Goal: Task Accomplishment & Management: Manage account settings

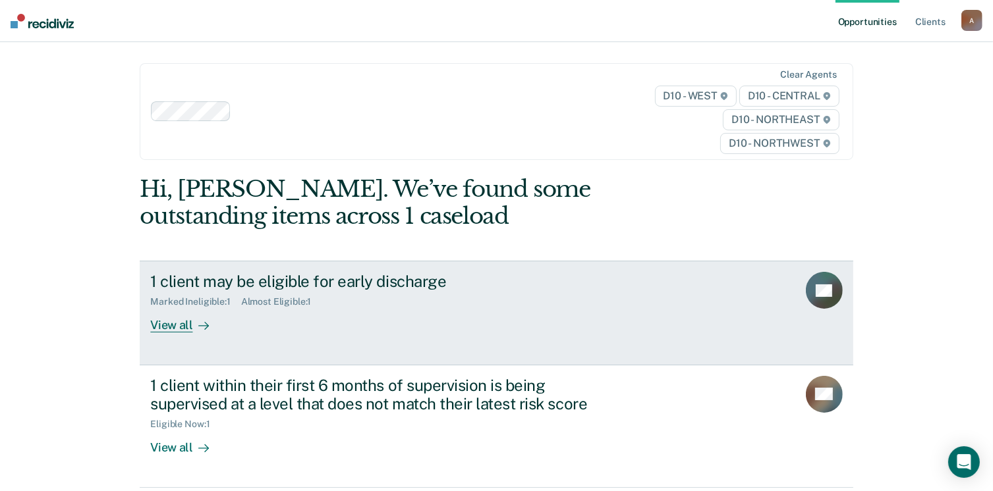
scroll to position [28, 0]
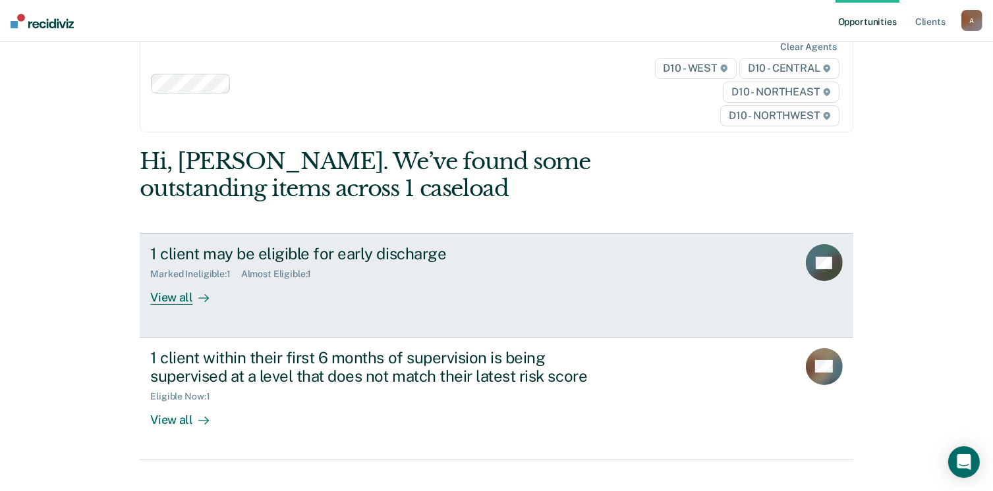
click at [164, 295] on div "View all" at bounding box center [187, 293] width 74 height 26
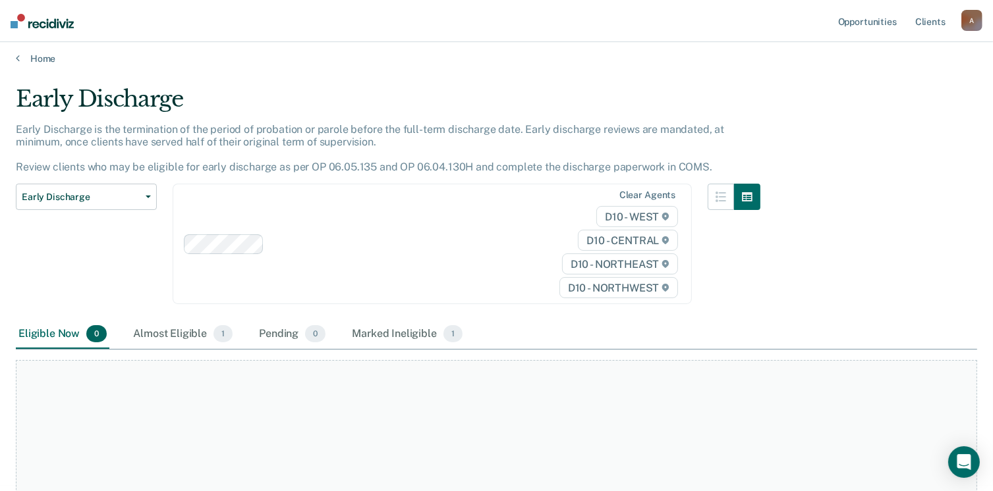
scroll to position [5, 0]
click at [368, 335] on div "Marked Ineligible 1" at bounding box center [407, 334] width 116 height 29
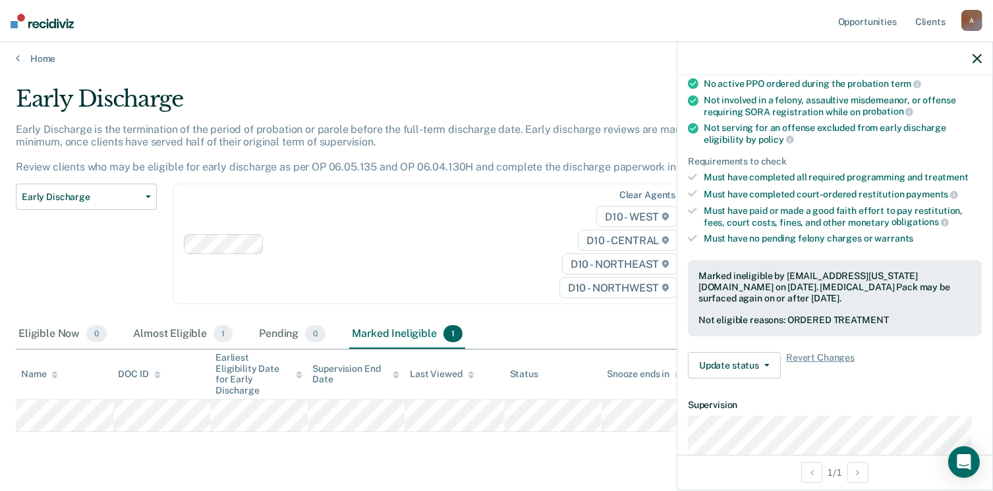
scroll to position [190, 0]
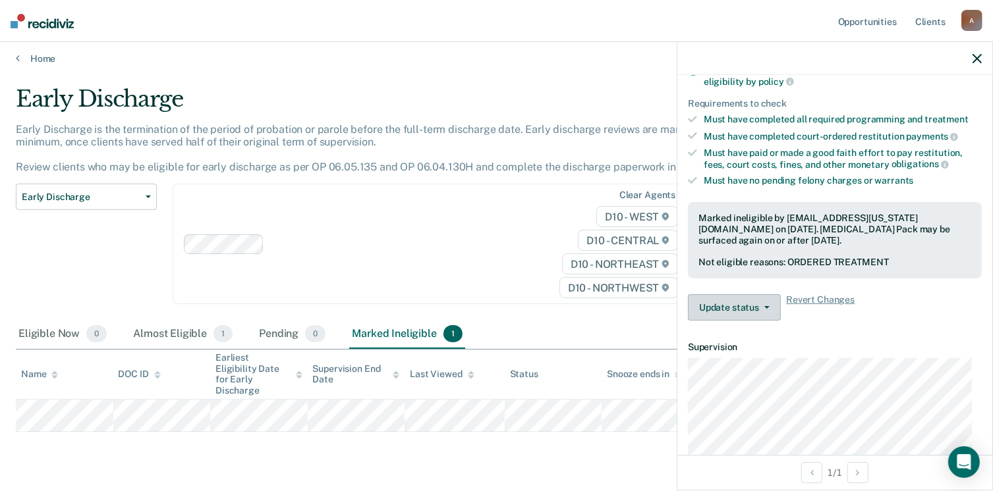
click at [743, 303] on button "Update status" at bounding box center [734, 307] width 93 height 26
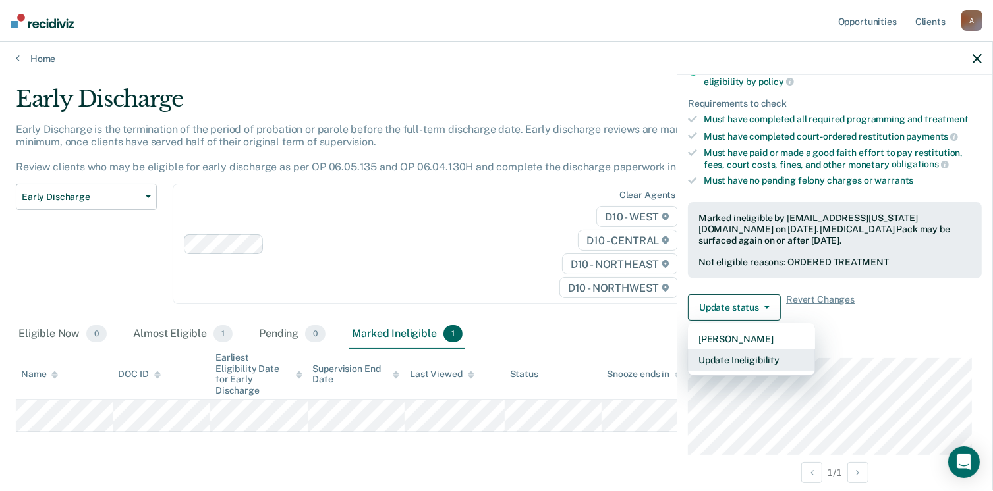
click at [790, 354] on button "Update Ineligibility" at bounding box center [751, 360] width 127 height 21
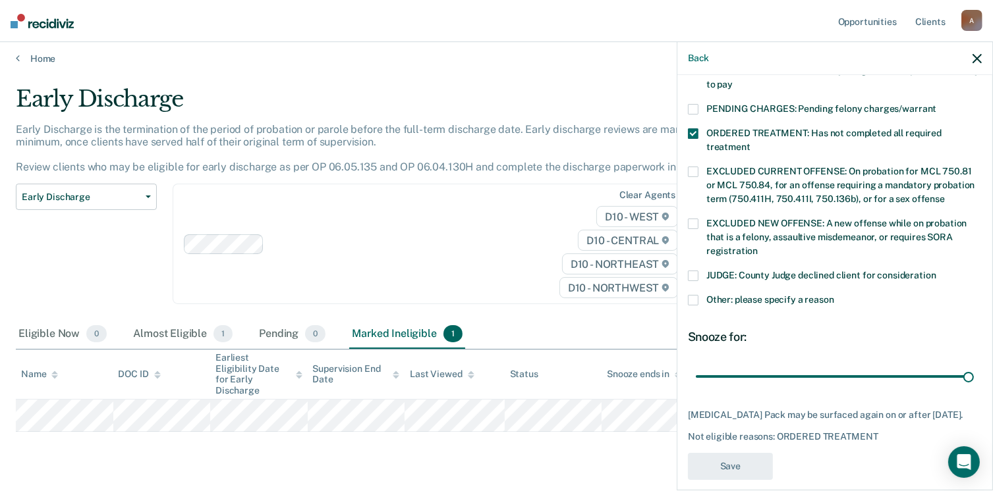
scroll to position [414, 0]
click at [973, 61] on icon "button" at bounding box center [976, 58] width 9 height 9
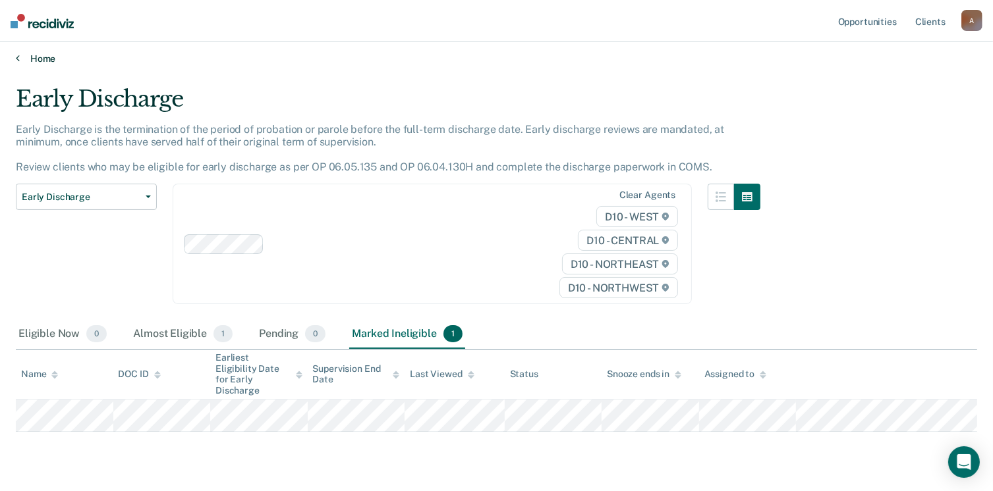
click at [18, 58] on icon at bounding box center [18, 58] width 4 height 11
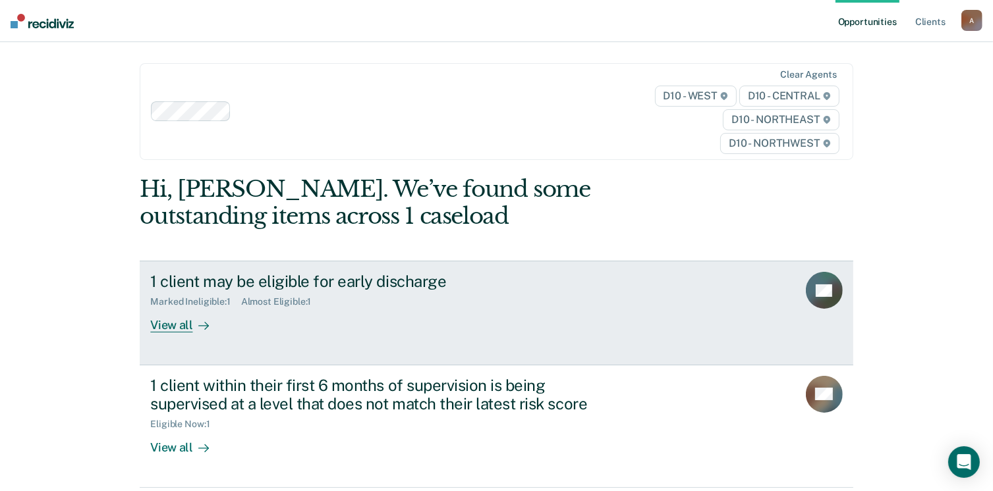
click at [164, 335] on link "1 client may be eligible for early discharge Marked Ineligible : 1 Almost Eligi…" at bounding box center [496, 313] width 713 height 104
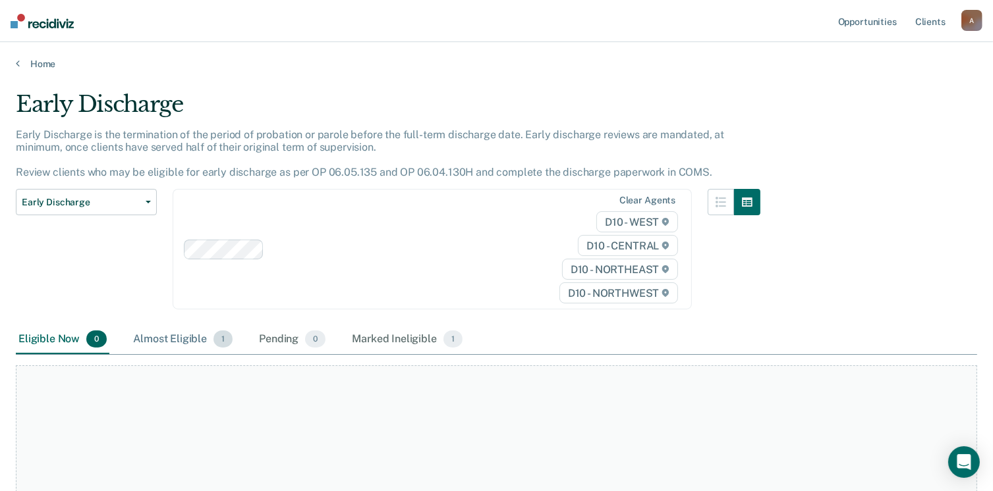
click at [186, 341] on div "Almost Eligible 1" at bounding box center [182, 339] width 105 height 29
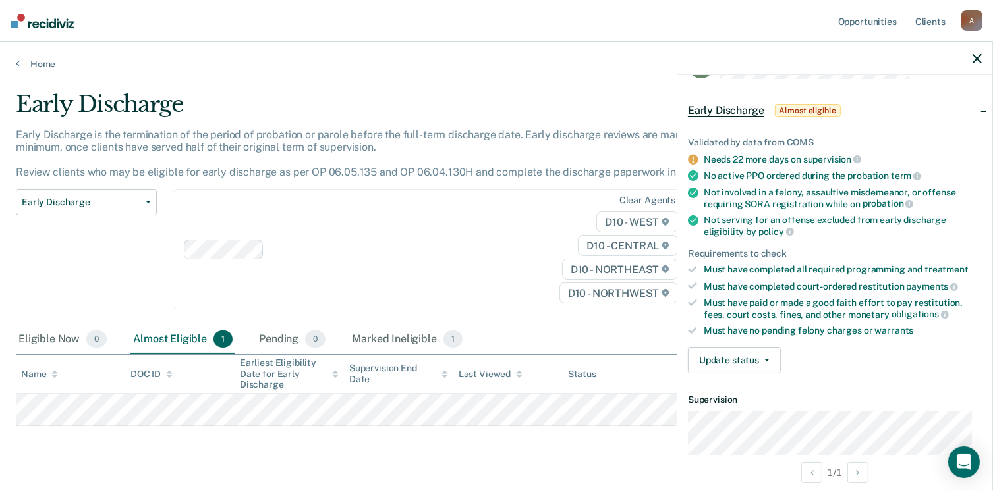
scroll to position [45, 0]
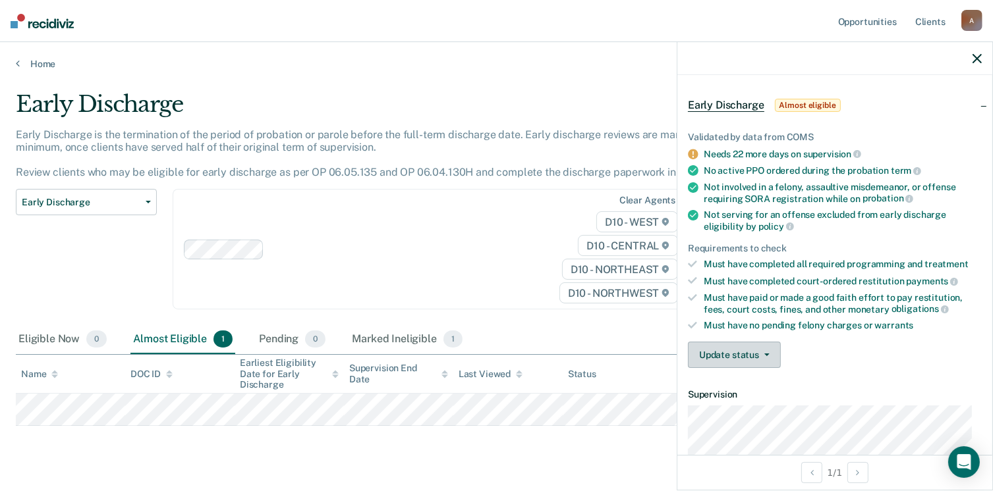
click at [748, 352] on button "Update status" at bounding box center [734, 355] width 93 height 26
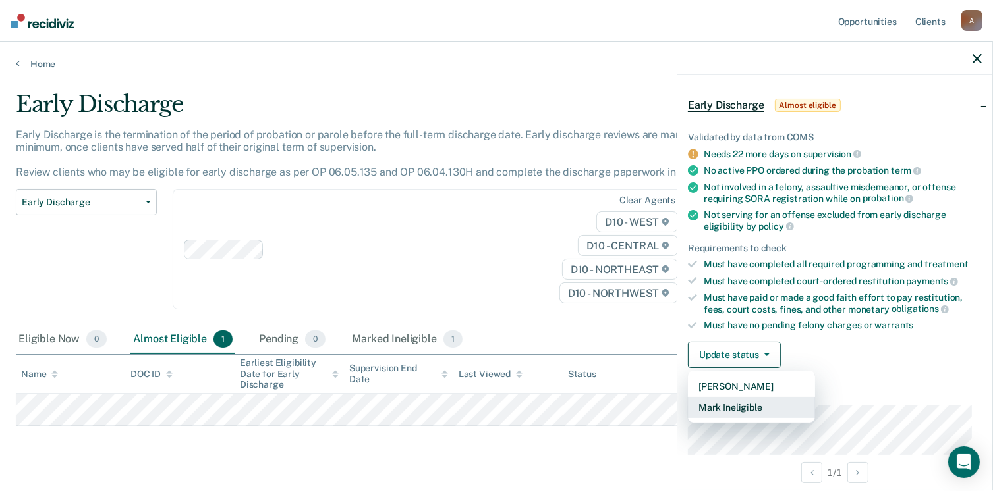
click at [745, 402] on button "Mark Ineligible" at bounding box center [751, 407] width 127 height 21
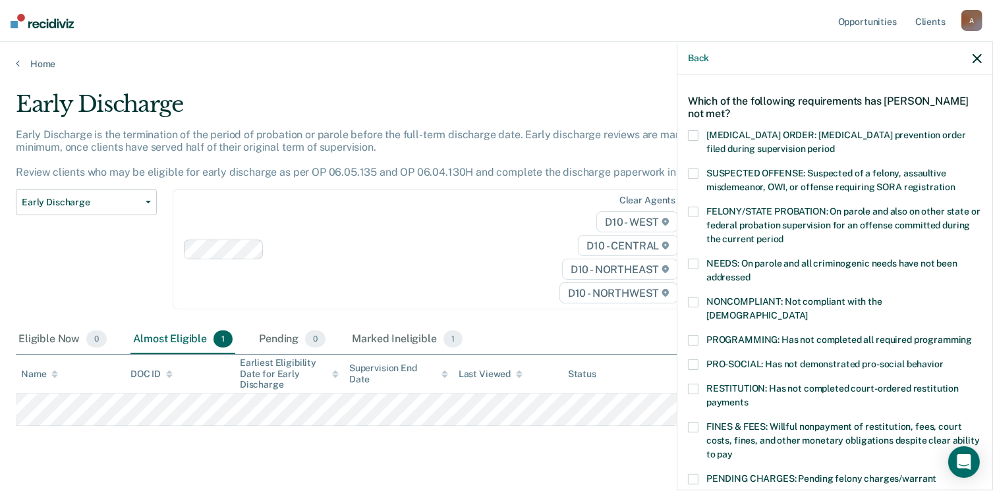
click at [697, 384] on span at bounding box center [693, 389] width 11 height 11
click at [748, 398] on input "RESTITUTION: Has not completed court-ordered restitution payments" at bounding box center [748, 398] width 0 height 0
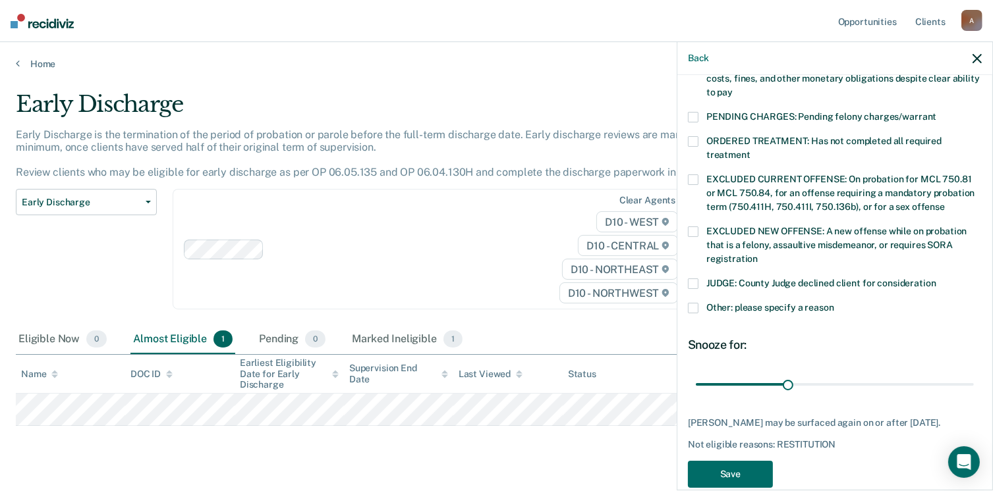
scroll to position [408, 0]
drag, startPoint x: 783, startPoint y: 370, endPoint x: 971, endPoint y: 298, distance: 201.4
type input "90"
click at [971, 372] on input "range" at bounding box center [835, 383] width 278 height 23
click at [690, 285] on div "JUDGE: County Judge declined client for consideration" at bounding box center [835, 289] width 294 height 24
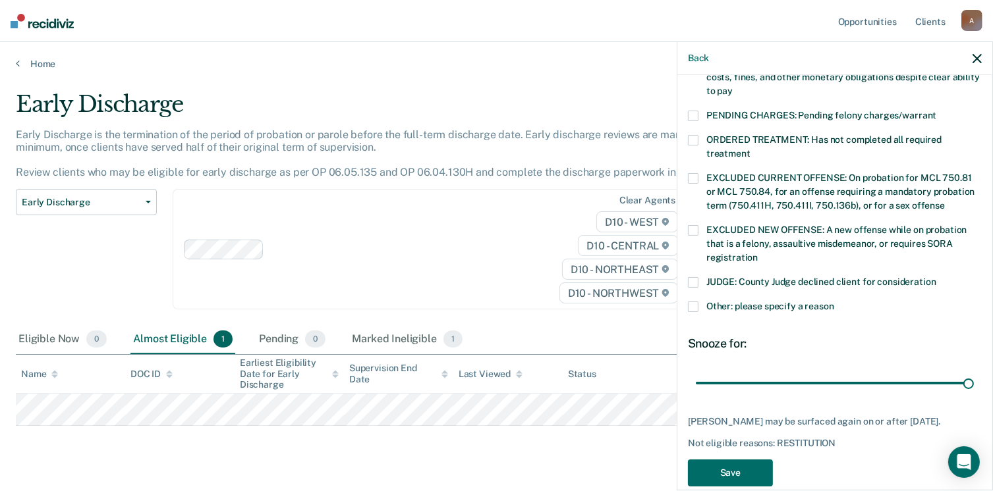
click at [690, 302] on span at bounding box center [693, 307] width 11 height 11
click at [834, 302] on input "Other: please specify a reason" at bounding box center [834, 302] width 0 height 0
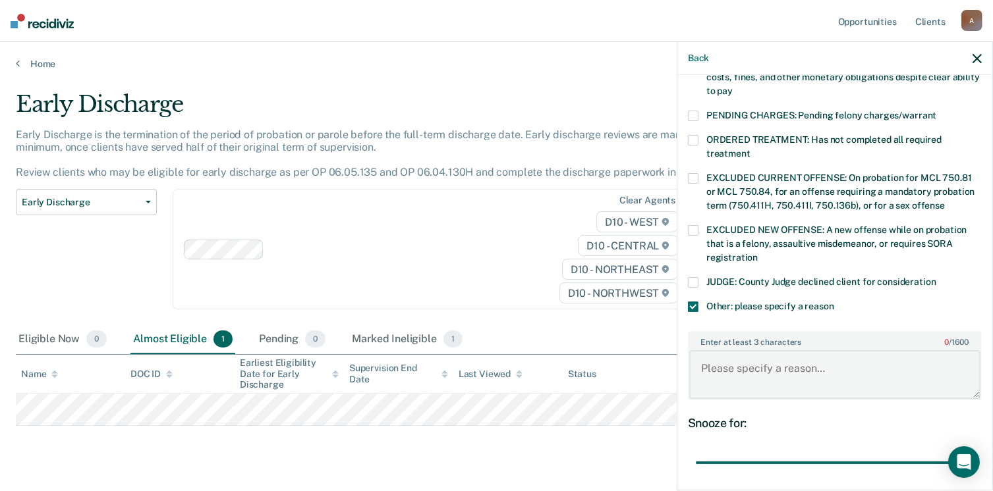
click at [757, 350] on textarea "Enter at least 3 characters 0 / 1600" at bounding box center [834, 374] width 291 height 49
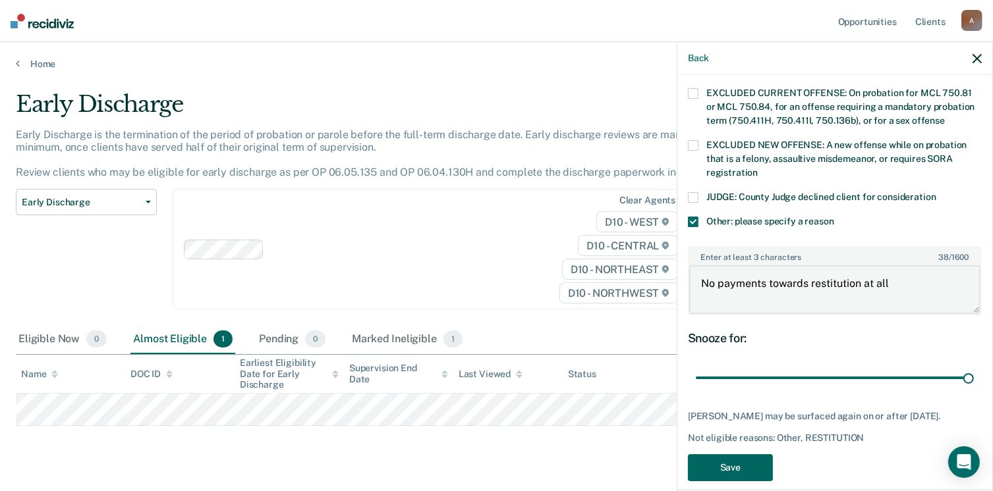
type textarea "No payments towards restitution at all"
click at [733, 456] on button "Save" at bounding box center [730, 468] width 85 height 27
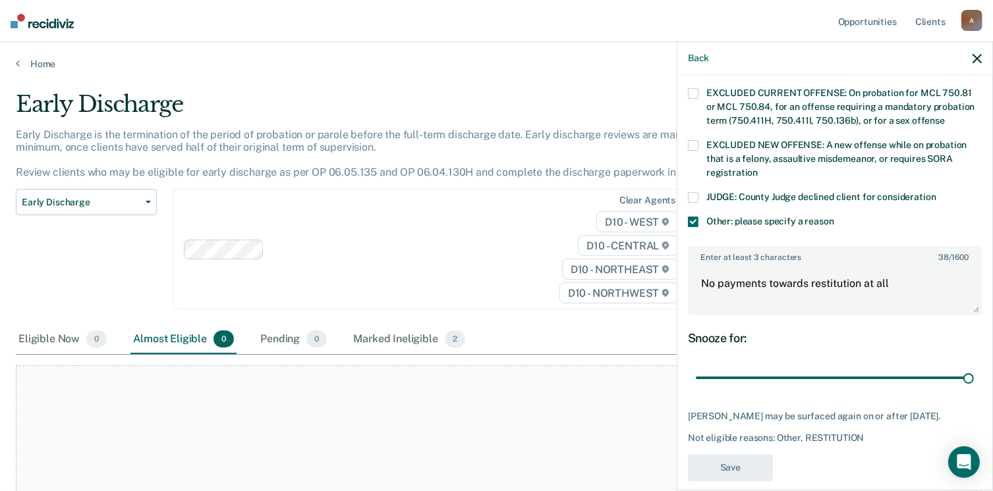
scroll to position [362, 0]
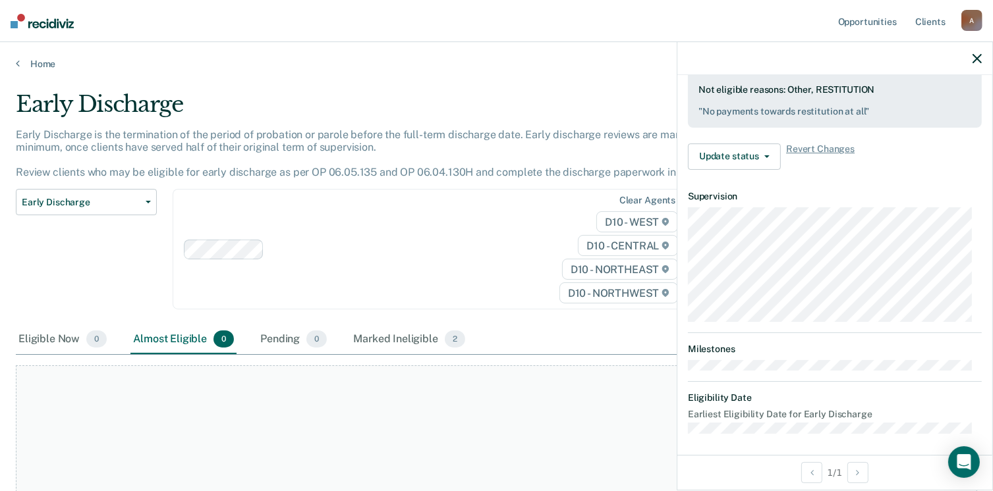
click at [977, 61] on icon "button" at bounding box center [976, 58] width 9 height 9
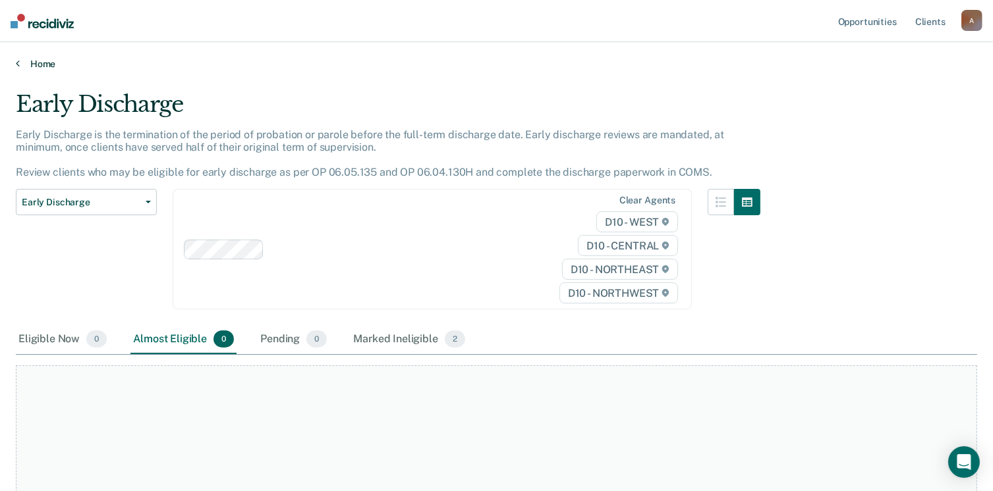
click at [19, 67] on link "Home" at bounding box center [496, 64] width 961 height 12
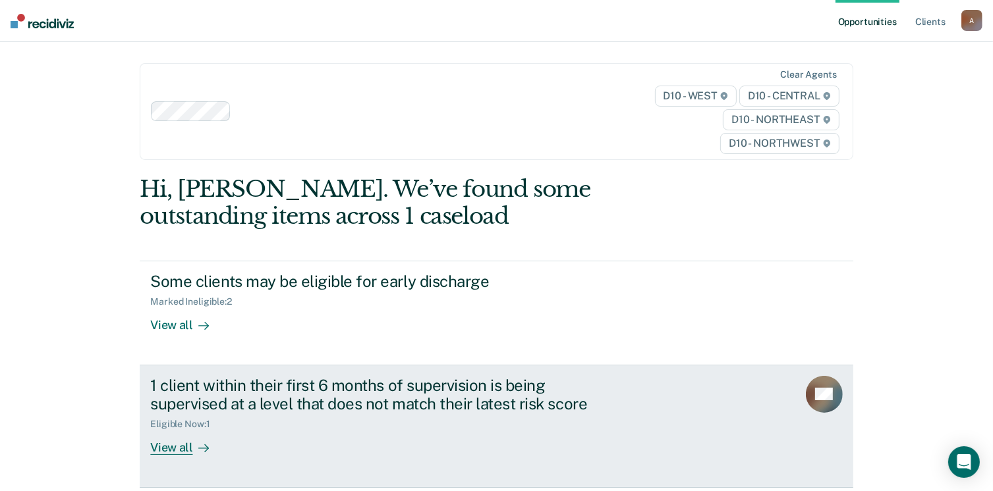
scroll to position [76, 0]
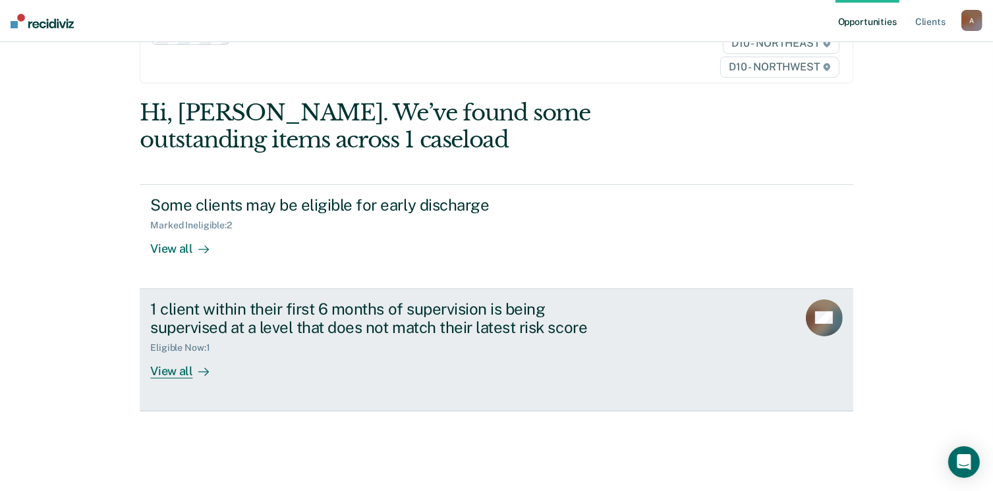
click at [168, 362] on div "View all" at bounding box center [187, 367] width 74 height 26
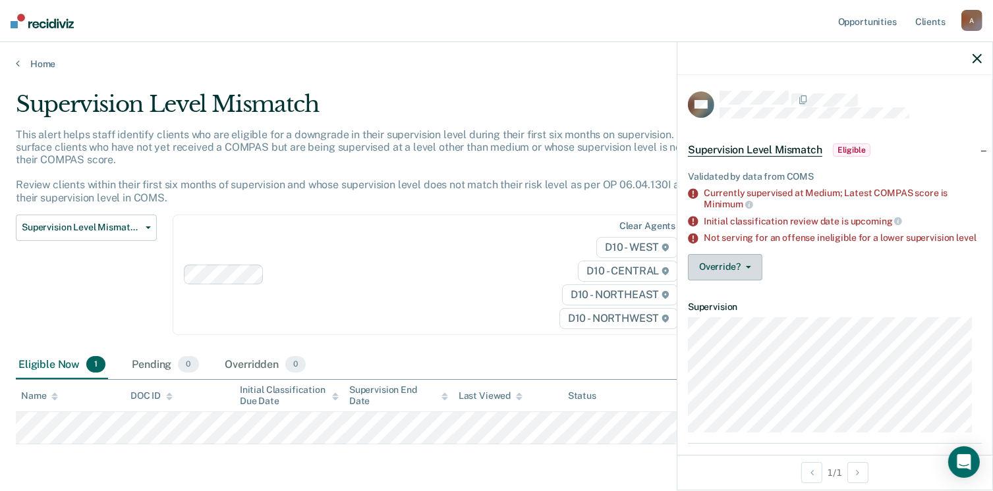
click at [733, 279] on button "Override?" at bounding box center [725, 267] width 74 height 26
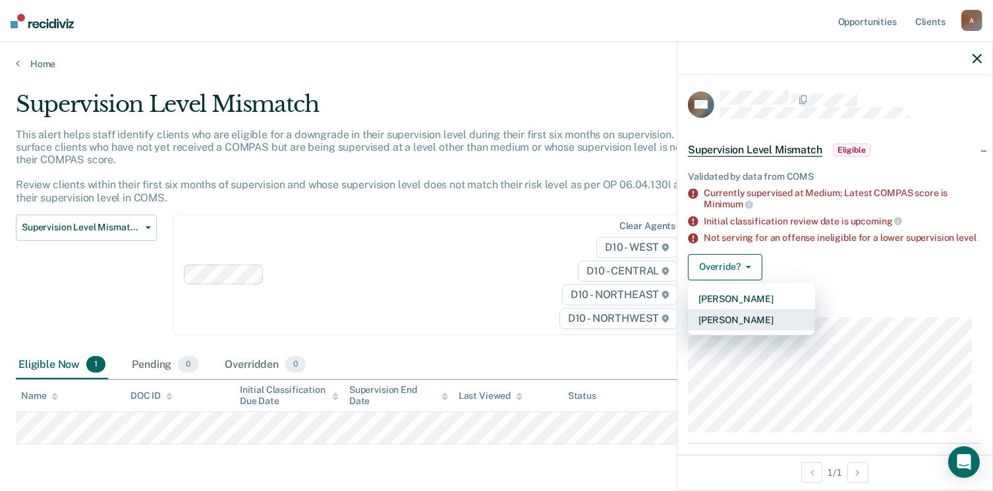
click at [752, 329] on button "[PERSON_NAME]" at bounding box center [751, 320] width 127 height 21
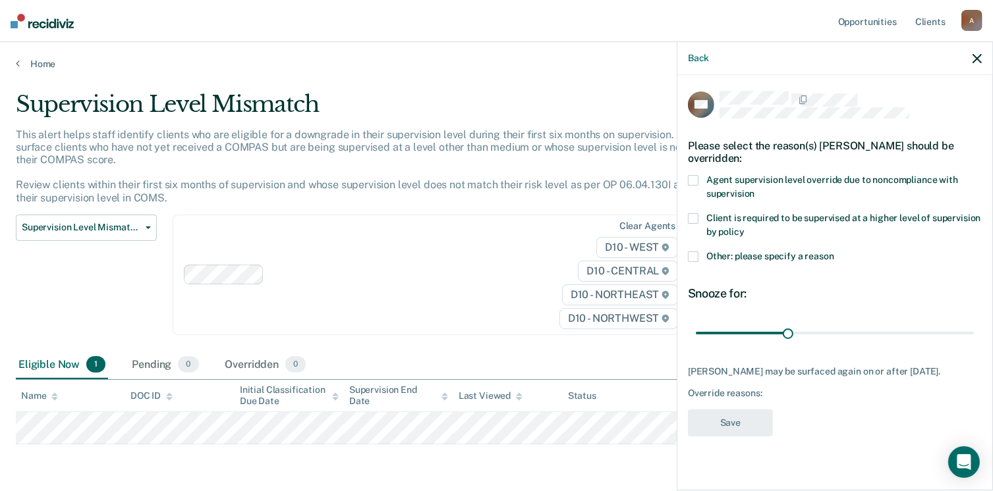
click at [697, 261] on label "Other: please specify a reason" at bounding box center [835, 259] width 294 height 14
click at [834, 252] on input "Other: please specify a reason" at bounding box center [834, 252] width 0 height 0
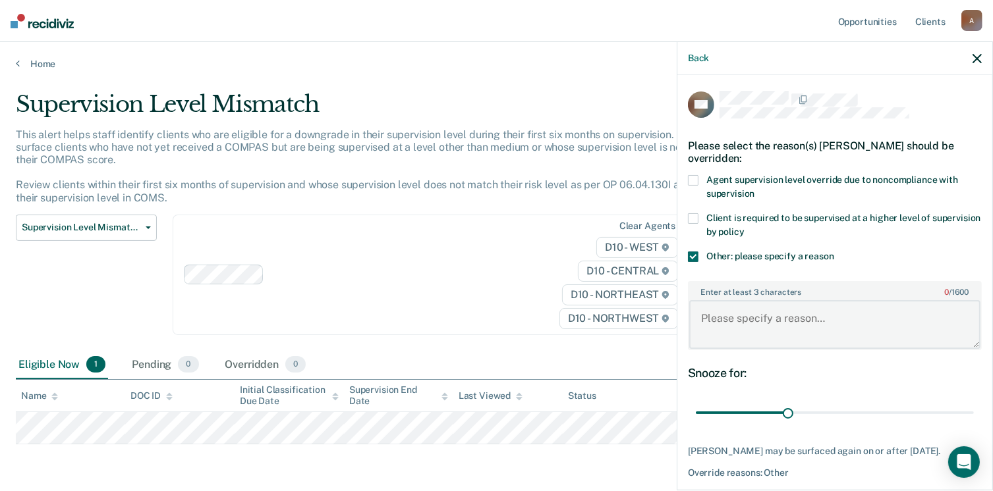
click at [701, 319] on textarea "Enter at least 3 characters 0 / 1600" at bounding box center [834, 324] width 291 height 49
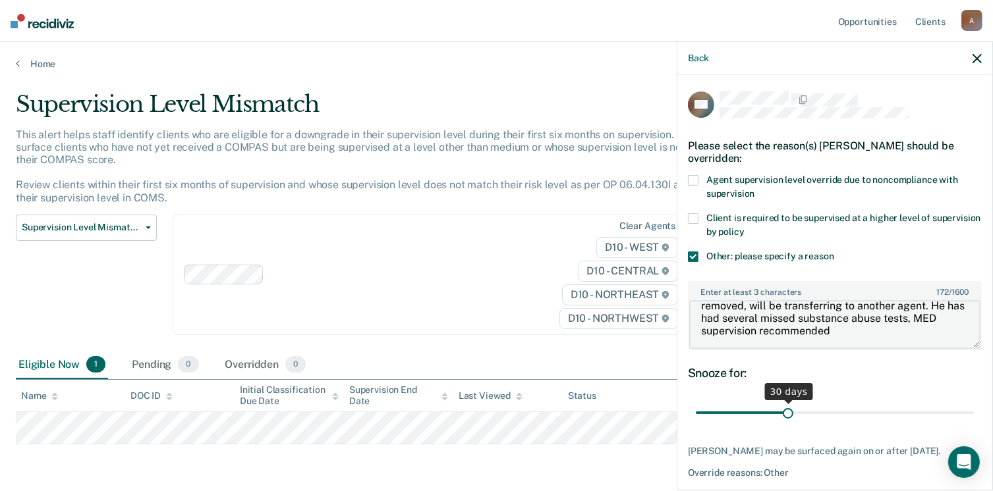
scroll to position [49, 0]
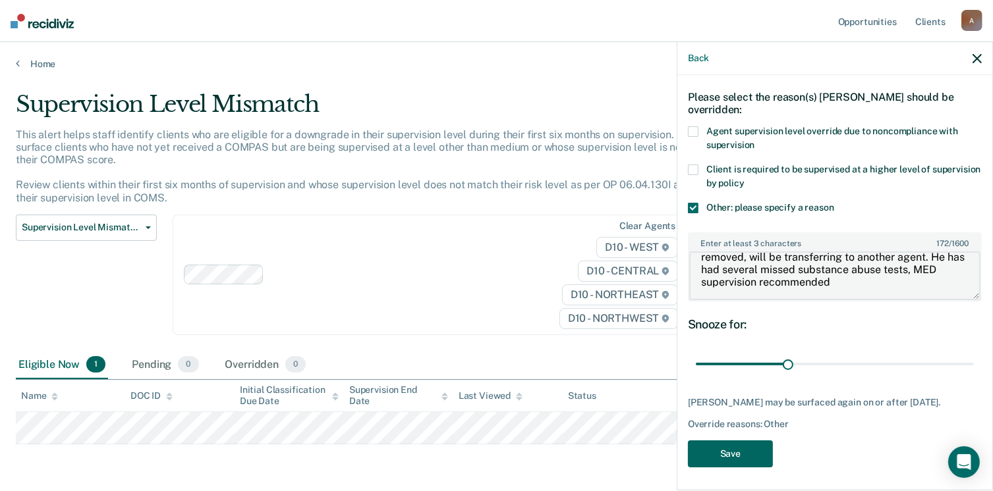
type textarea "Was on tether so had to be supervised max, just removed, will be transferring t…"
click at [741, 457] on button "Save" at bounding box center [730, 454] width 85 height 27
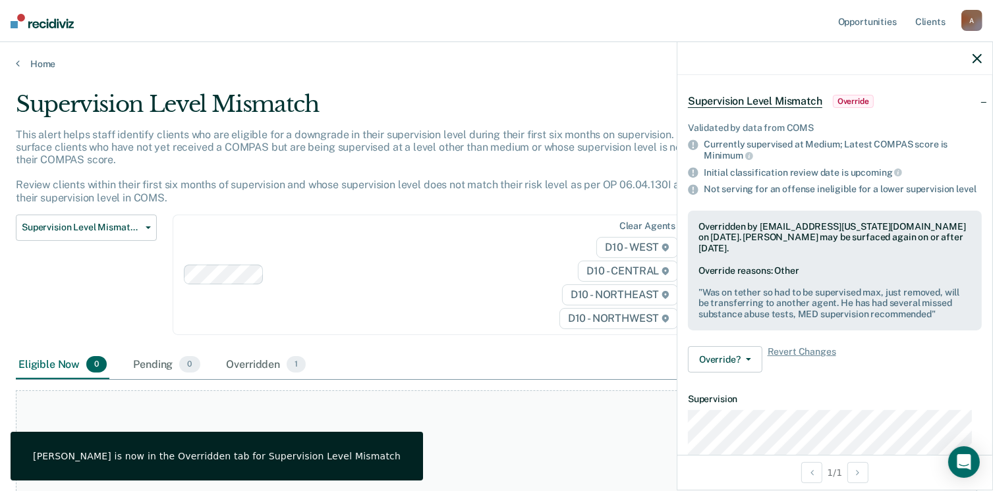
click at [973, 61] on icon "button" at bounding box center [976, 58] width 9 height 9
